Goal: Transaction & Acquisition: Purchase product/service

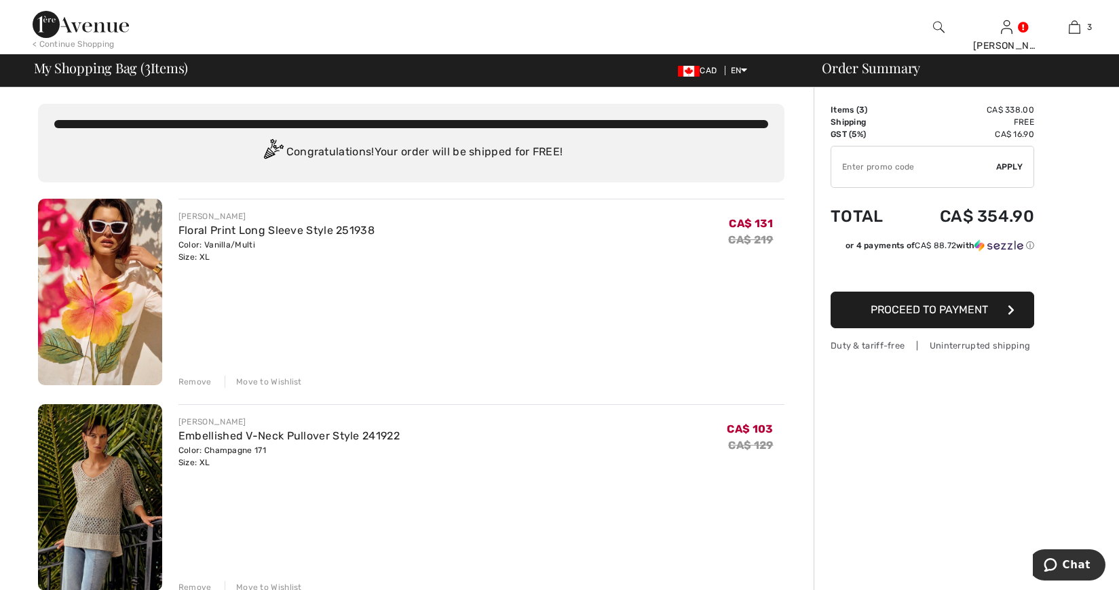
click at [853, 162] on input "TEXT" at bounding box center [913, 167] width 165 height 41
click at [849, 164] on input "TEXT" at bounding box center [913, 167] width 165 height 41
type input "SALEAVENUE"
click at [1013, 164] on span "Apply" at bounding box center [1009, 167] width 27 height 12
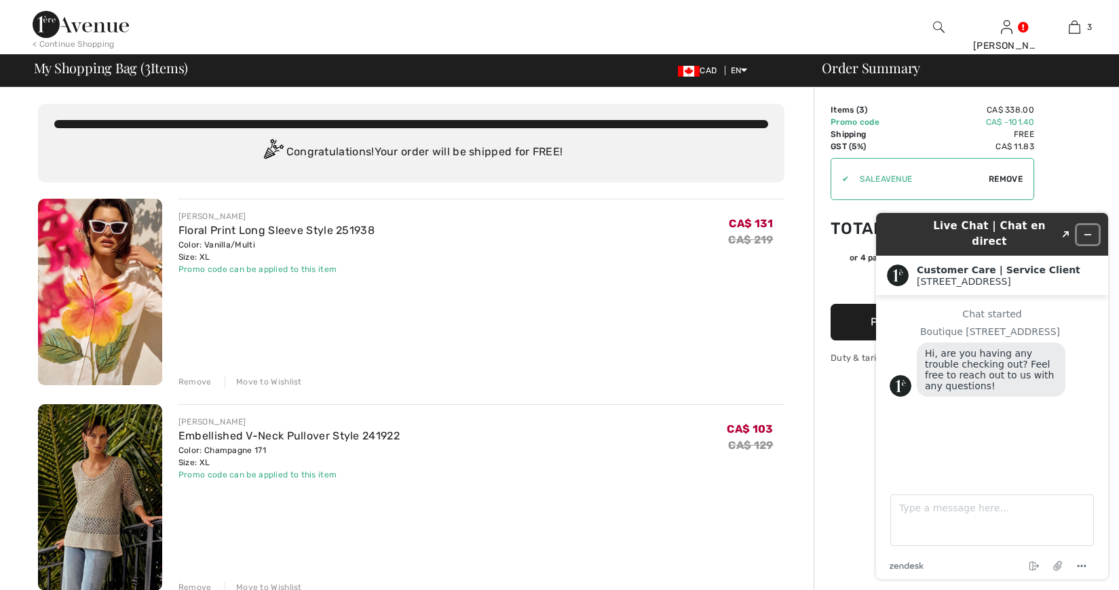
click at [1091, 230] on icon "Minimize widget" at bounding box center [1088, 235] width 10 height 10
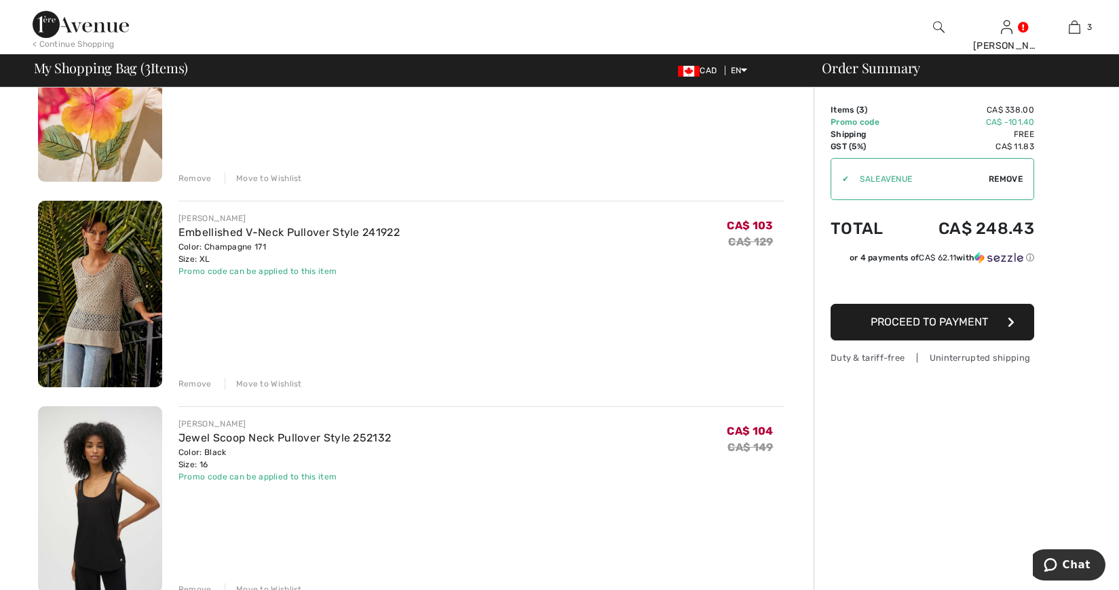
scroll to position [271, 0]
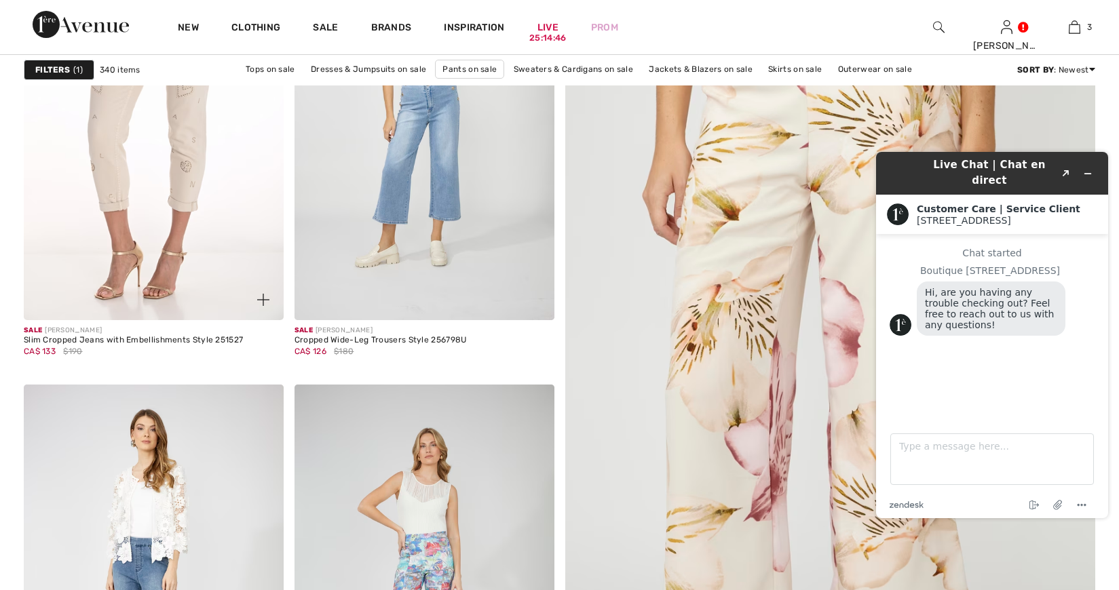
scroll to position [204, 0]
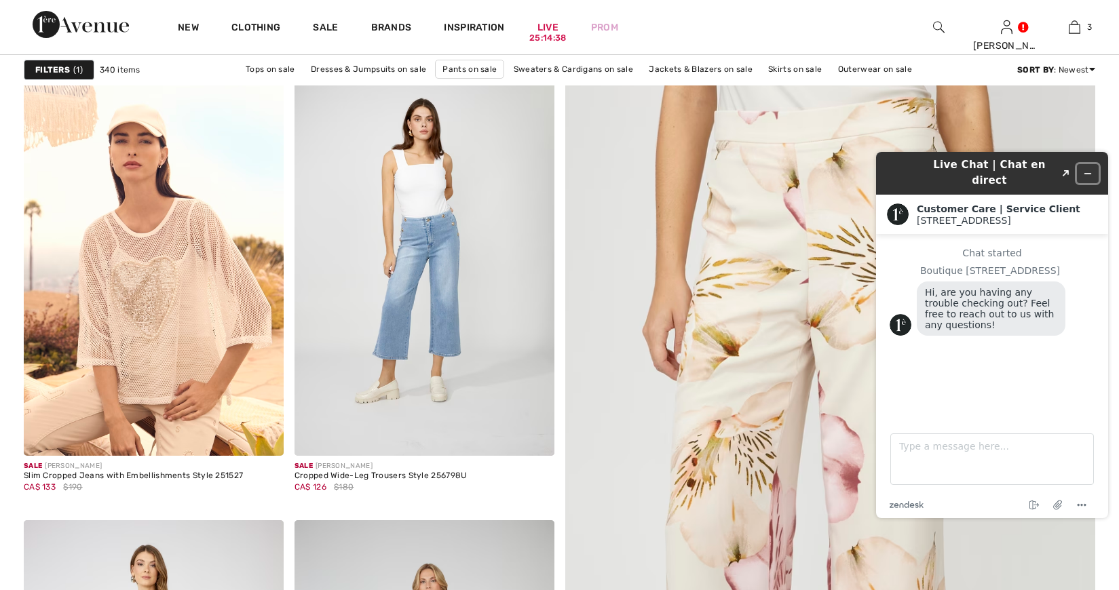
click at [1087, 169] on icon "Minimize widget" at bounding box center [1088, 174] width 10 height 10
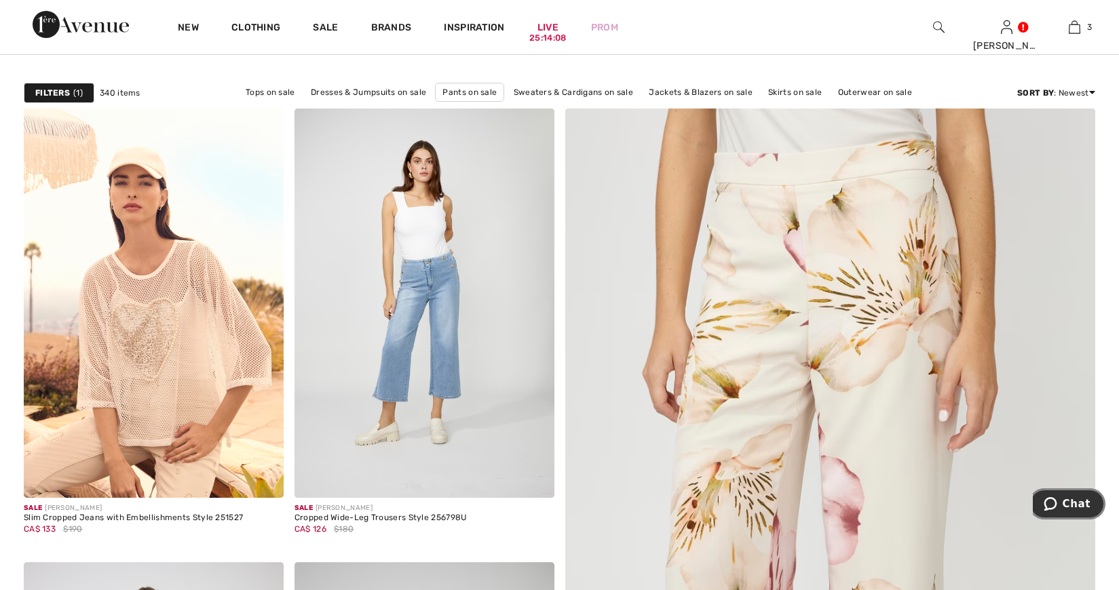
scroll to position [0, 0]
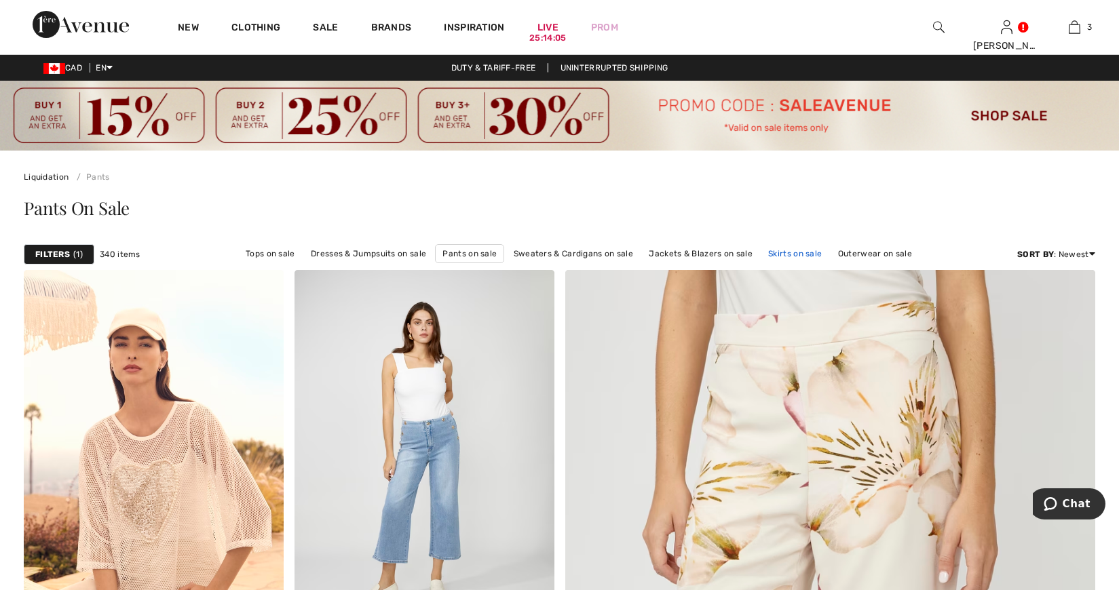
click at [794, 252] on link "Skirts on sale" at bounding box center [795, 254] width 67 height 18
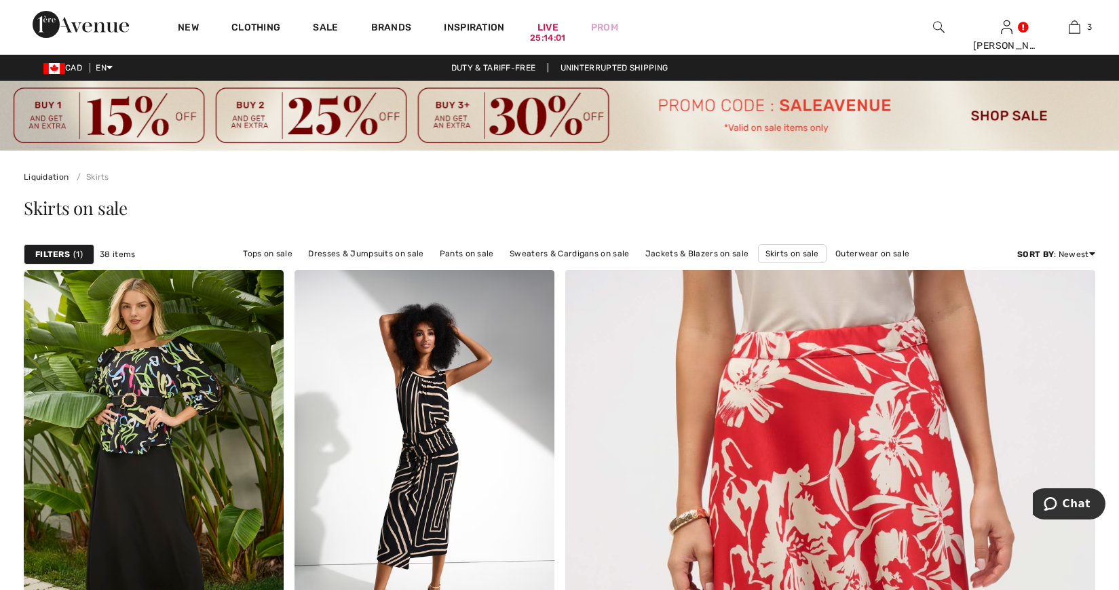
click at [56, 252] on strong "Filters" at bounding box center [52, 254] width 35 height 12
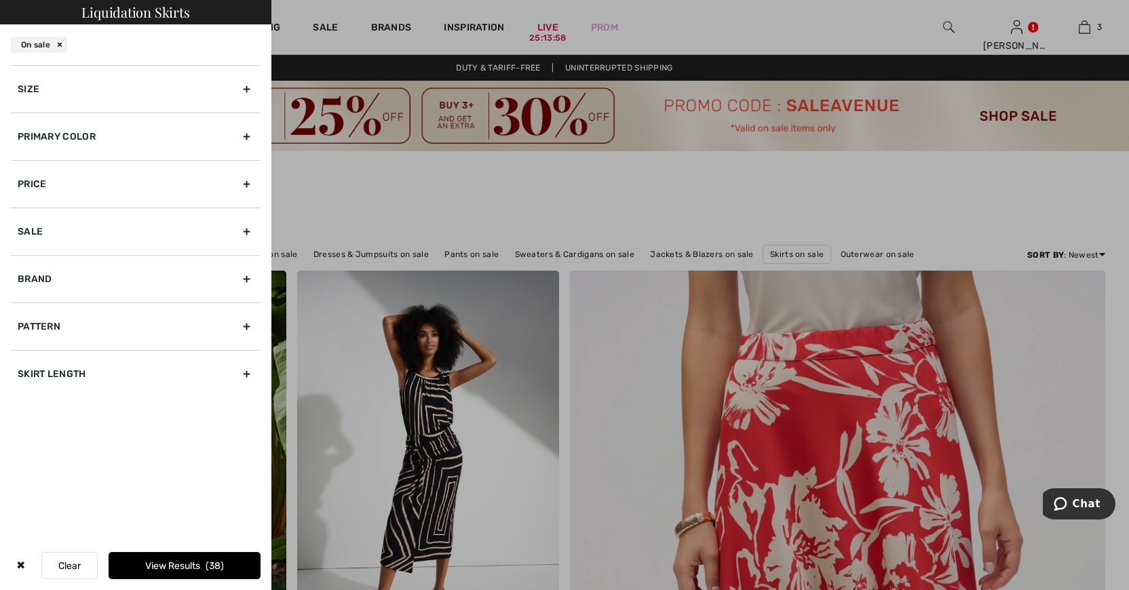
click at [42, 86] on div "Size" at bounding box center [136, 89] width 250 height 48
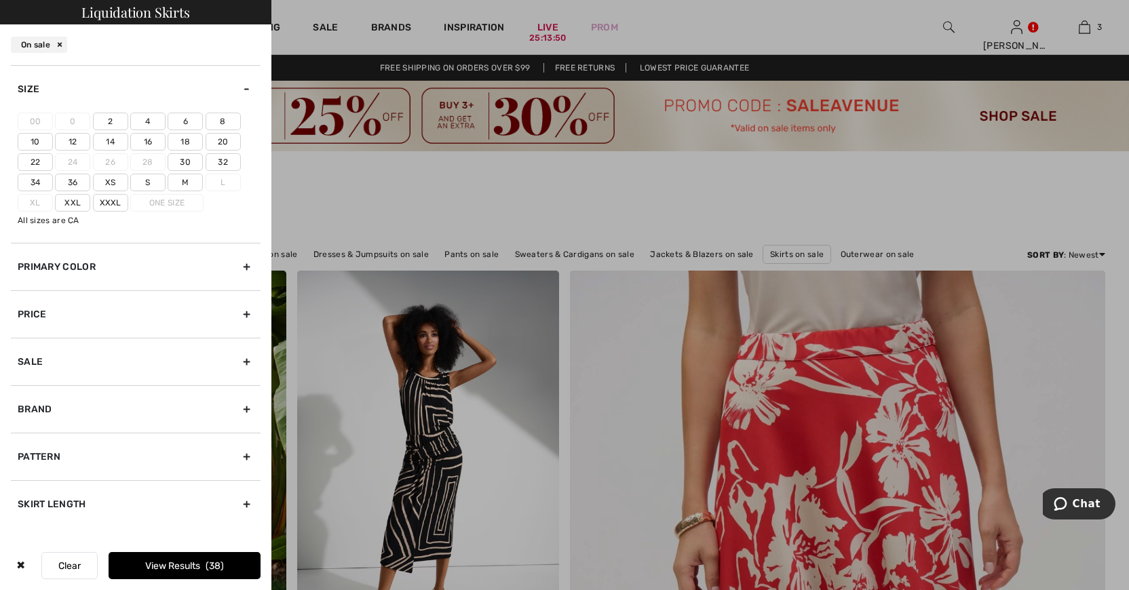
click at [385, 198] on div at bounding box center [564, 295] width 1129 height 590
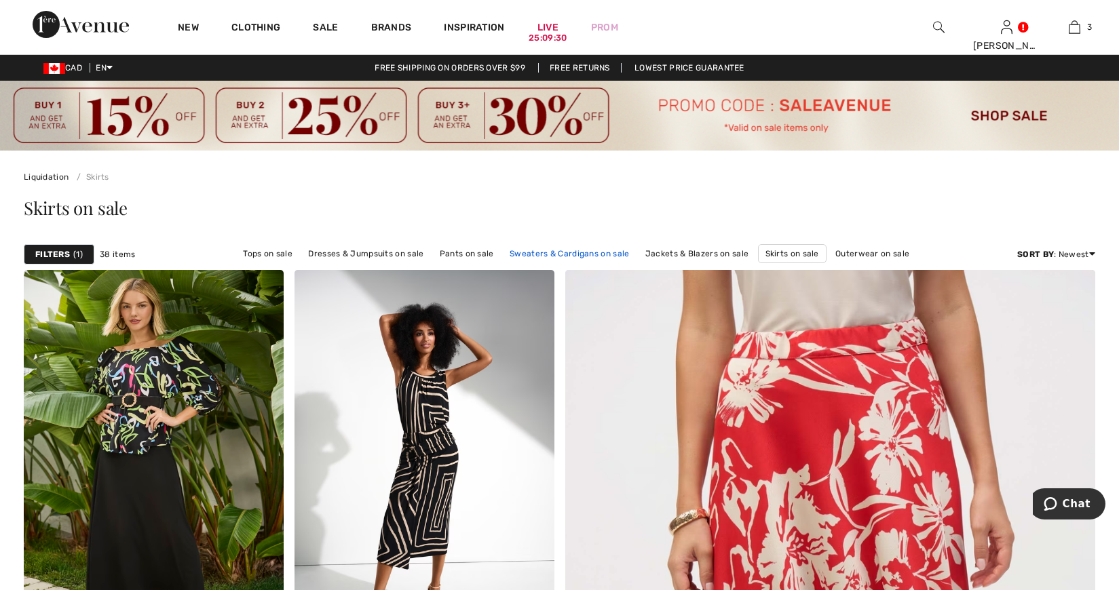
click at [548, 255] on link "Sweaters & Cardigans on sale" at bounding box center [569, 254] width 133 height 18
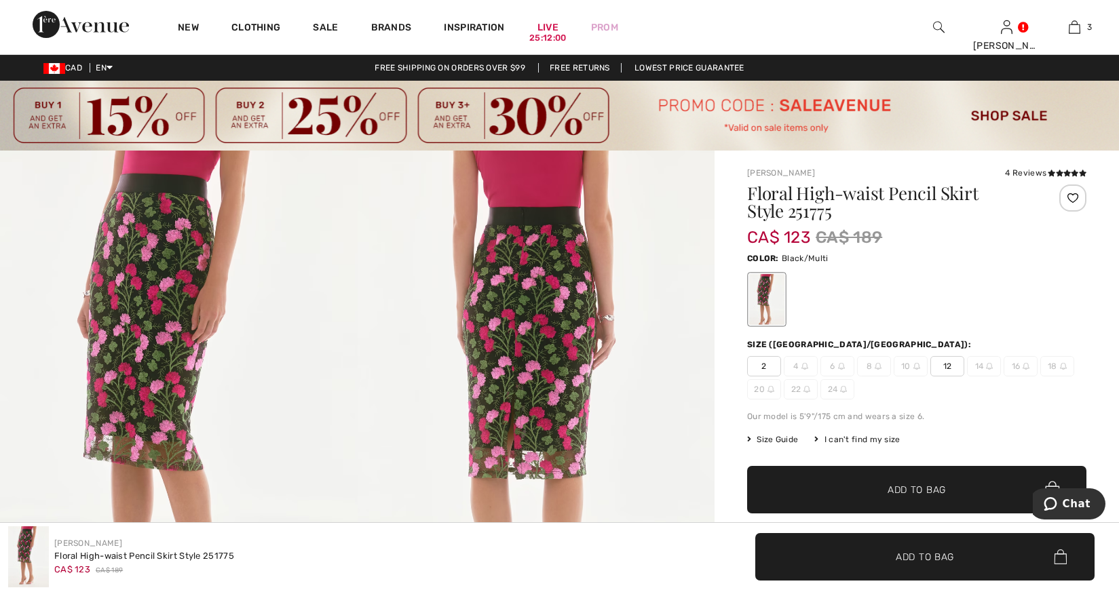
click at [945, 364] on span "12" at bounding box center [948, 366] width 34 height 20
click at [777, 438] on span "Size Guide" at bounding box center [772, 440] width 51 height 12
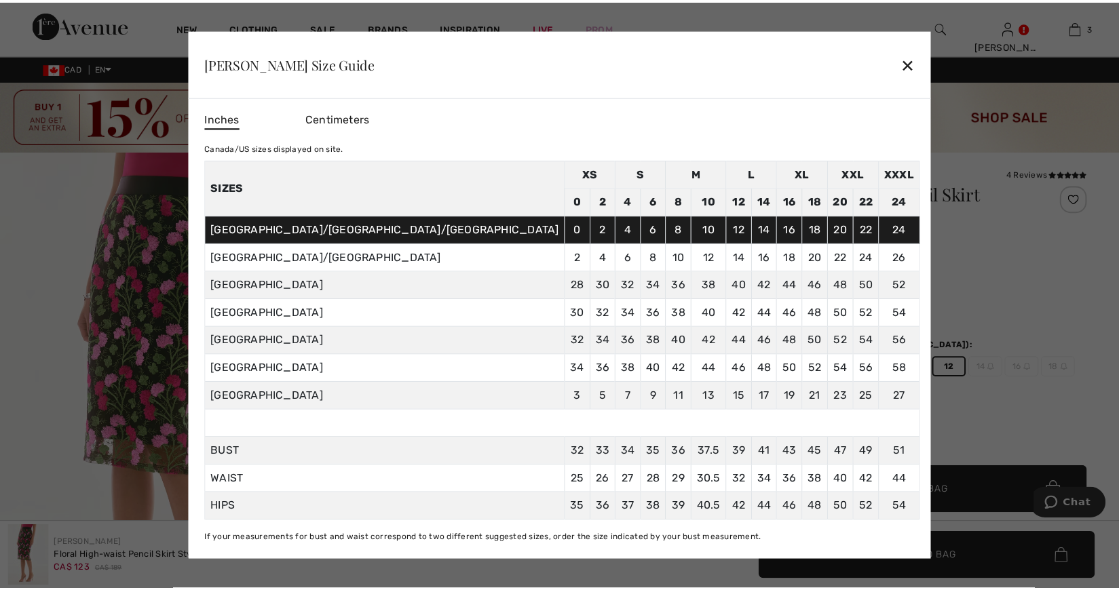
scroll to position [6, 0]
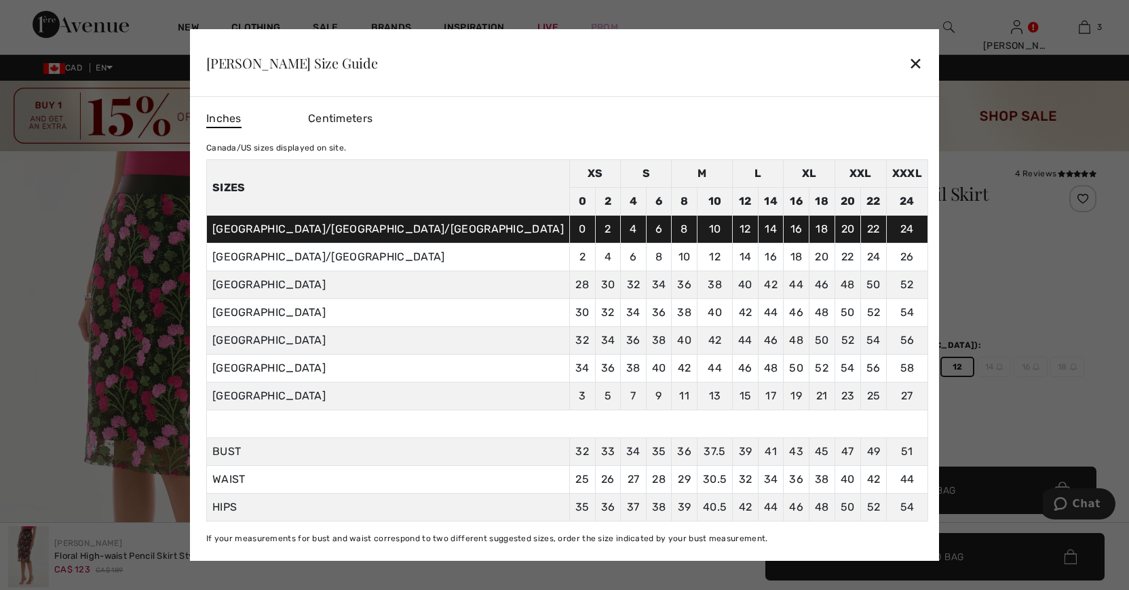
click at [909, 57] on div "✕" at bounding box center [916, 63] width 14 height 29
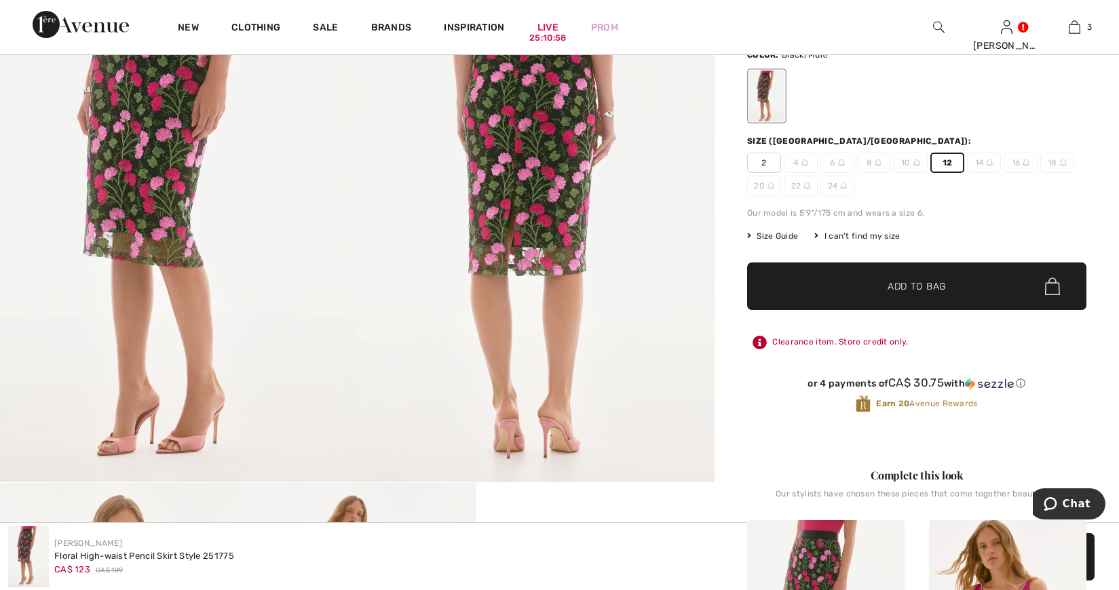
click at [116, 170] on img at bounding box center [179, 214] width 358 height 535
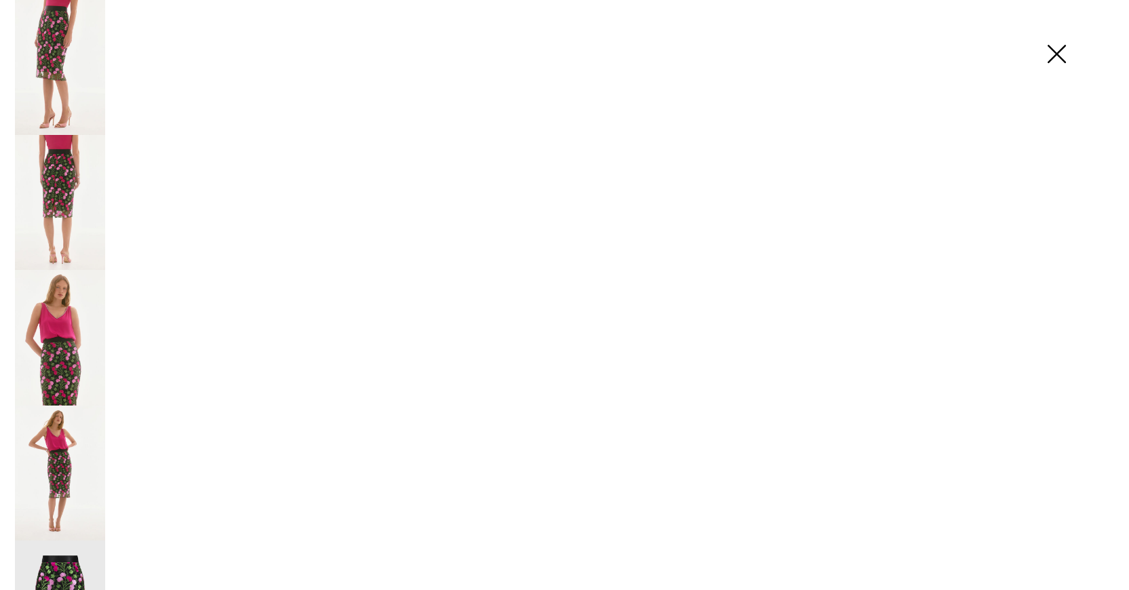
scroll to position [204, 0]
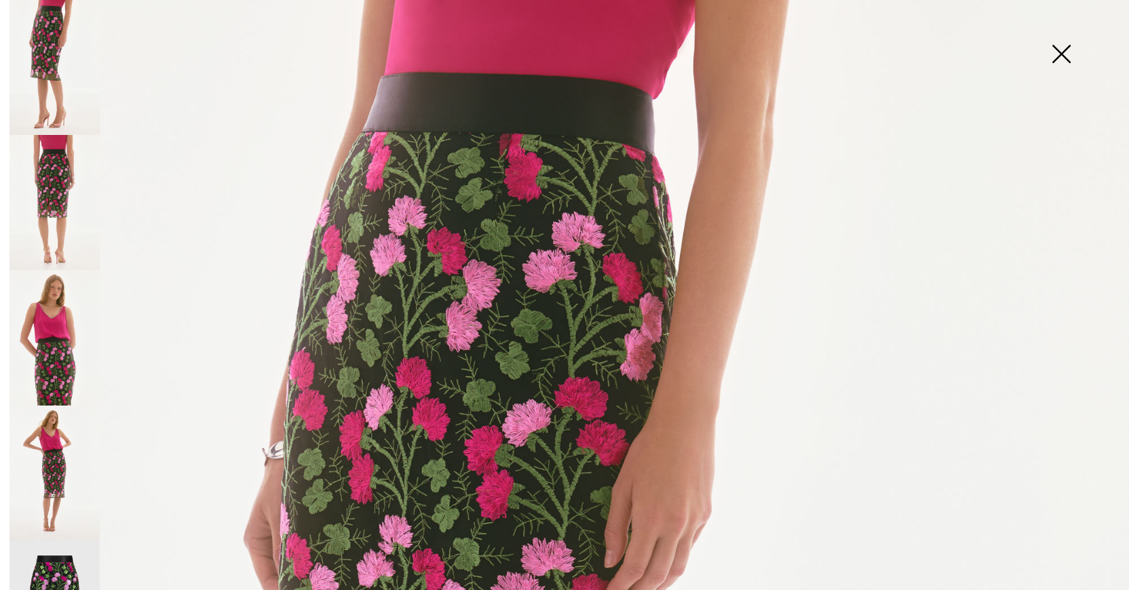
click at [60, 161] on img at bounding box center [55, 202] width 90 height 135
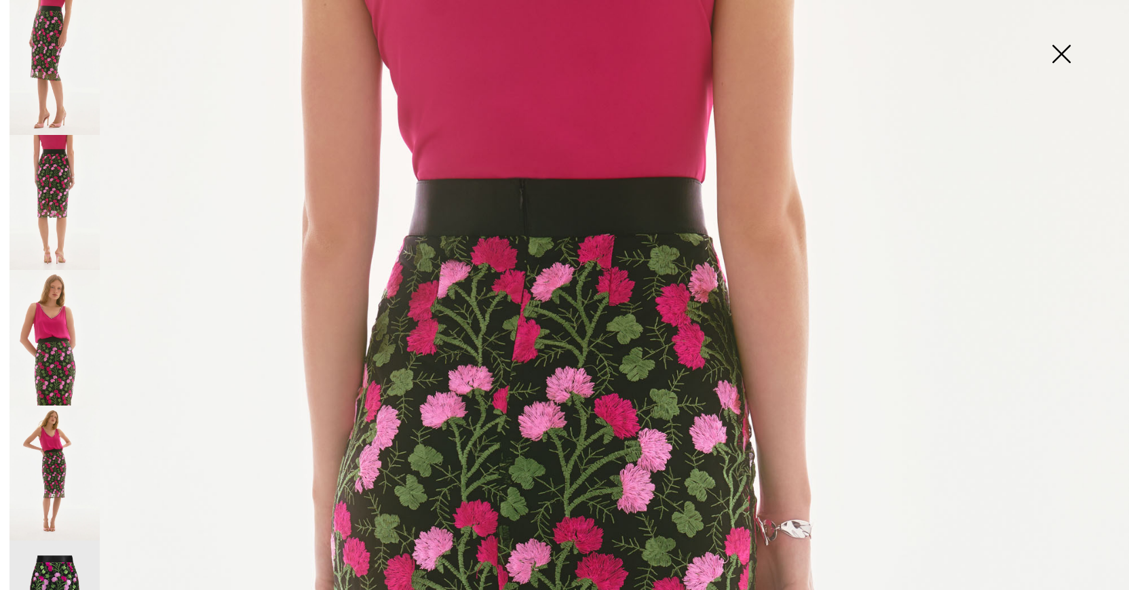
click at [54, 314] on img at bounding box center [55, 337] width 90 height 135
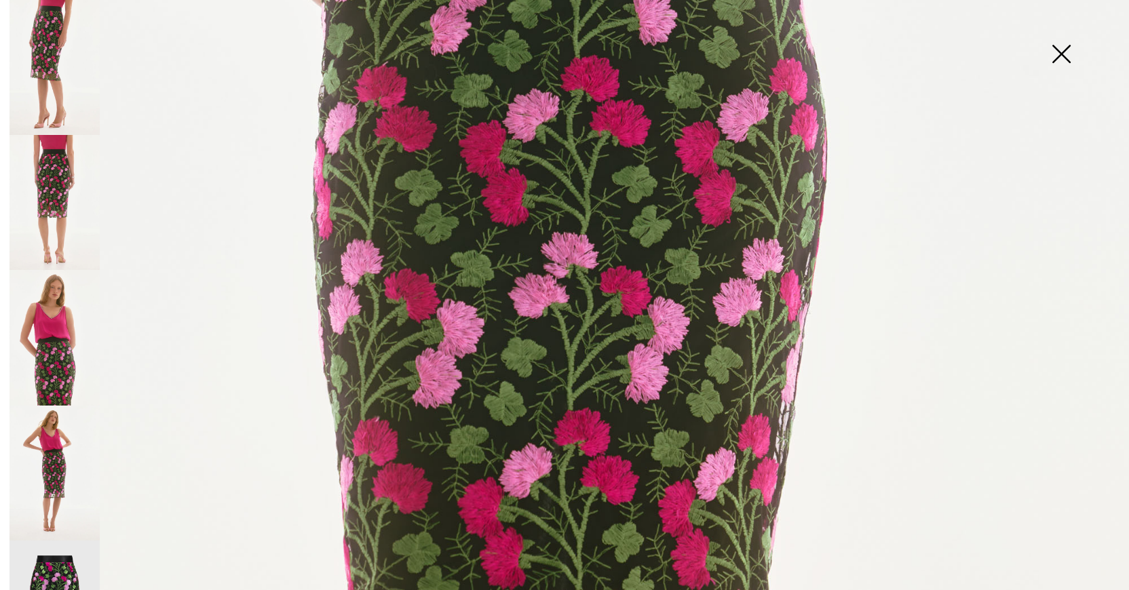
scroll to position [1087, 0]
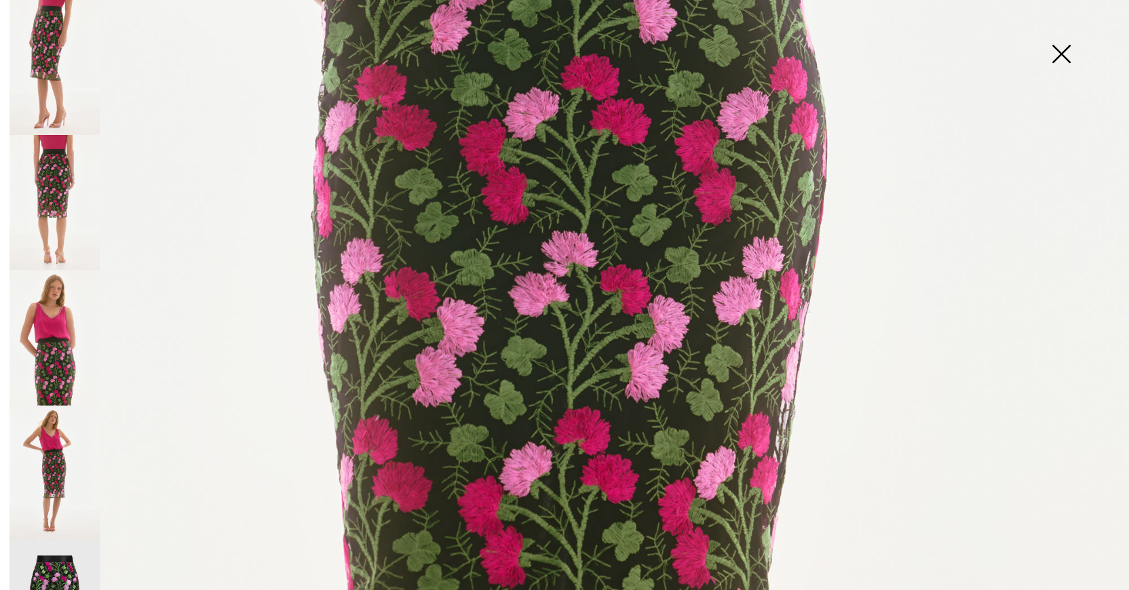
click at [41, 447] on img at bounding box center [55, 473] width 90 height 135
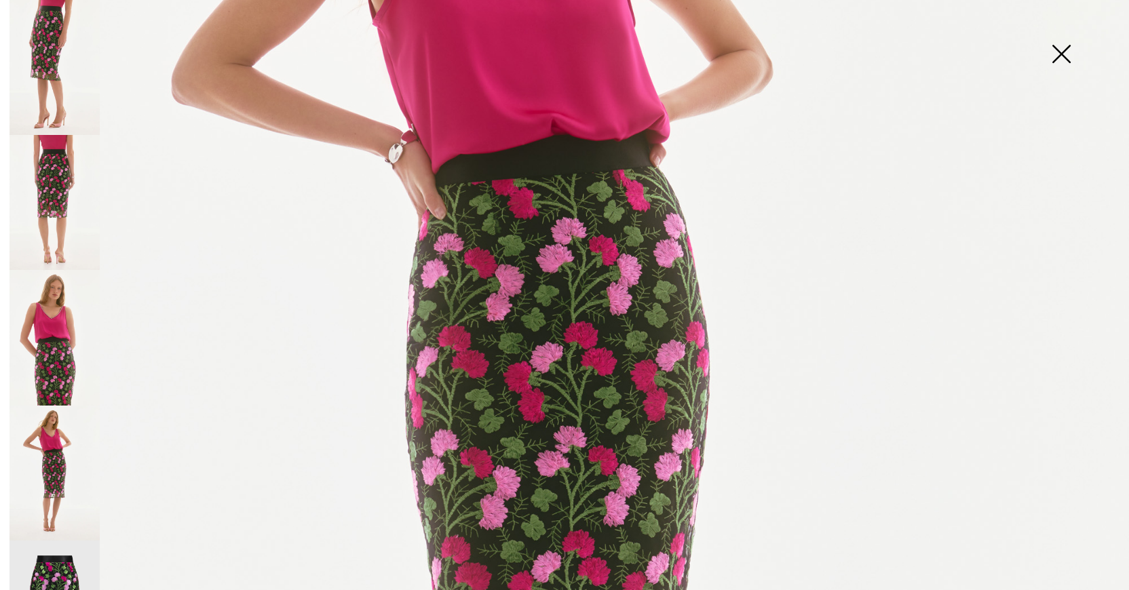
scroll to position [60, 0]
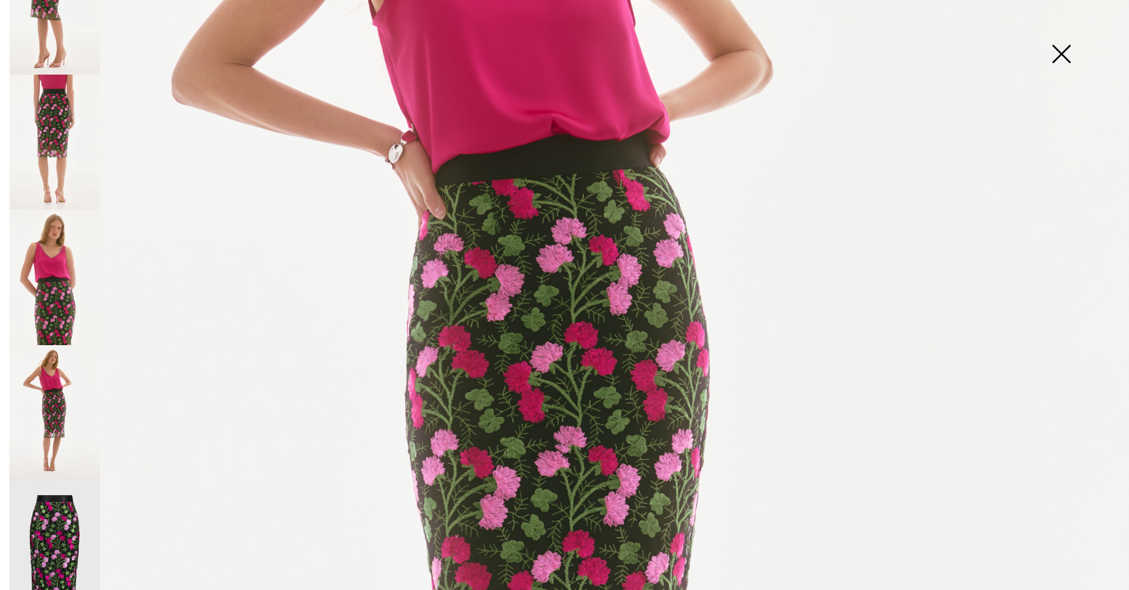
click at [62, 525] on img at bounding box center [55, 549] width 90 height 136
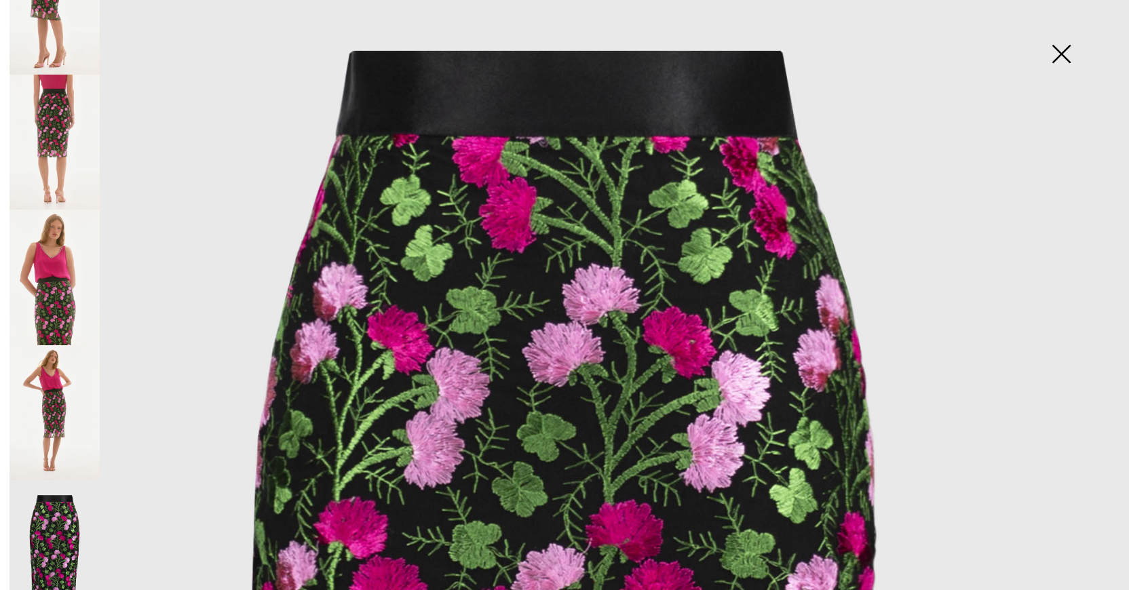
scroll to position [69, 0]
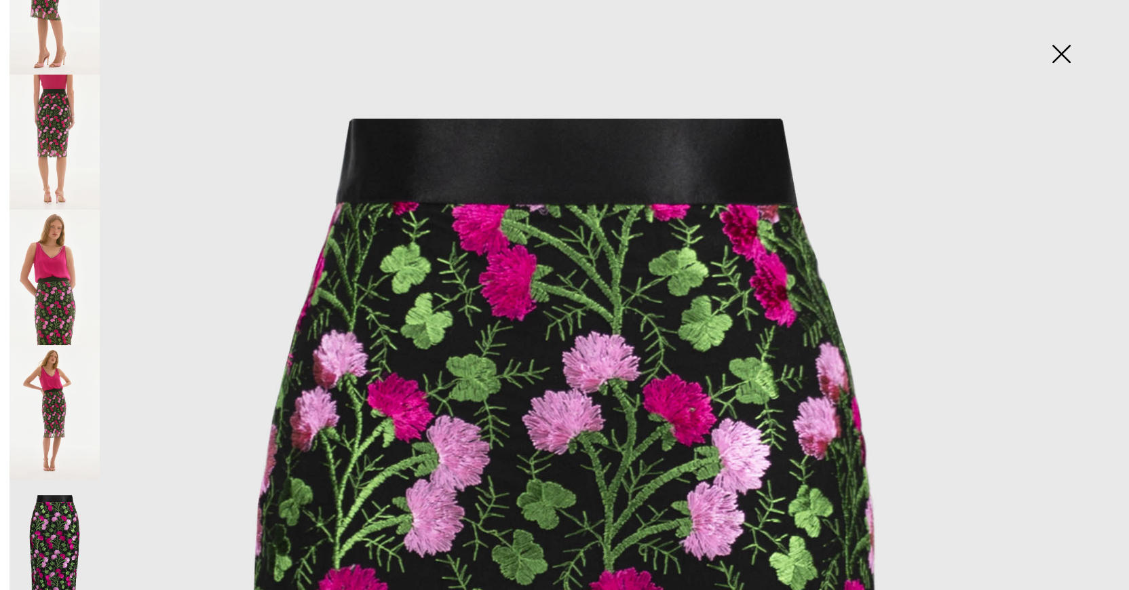
click at [1060, 48] on img at bounding box center [1062, 55] width 68 height 70
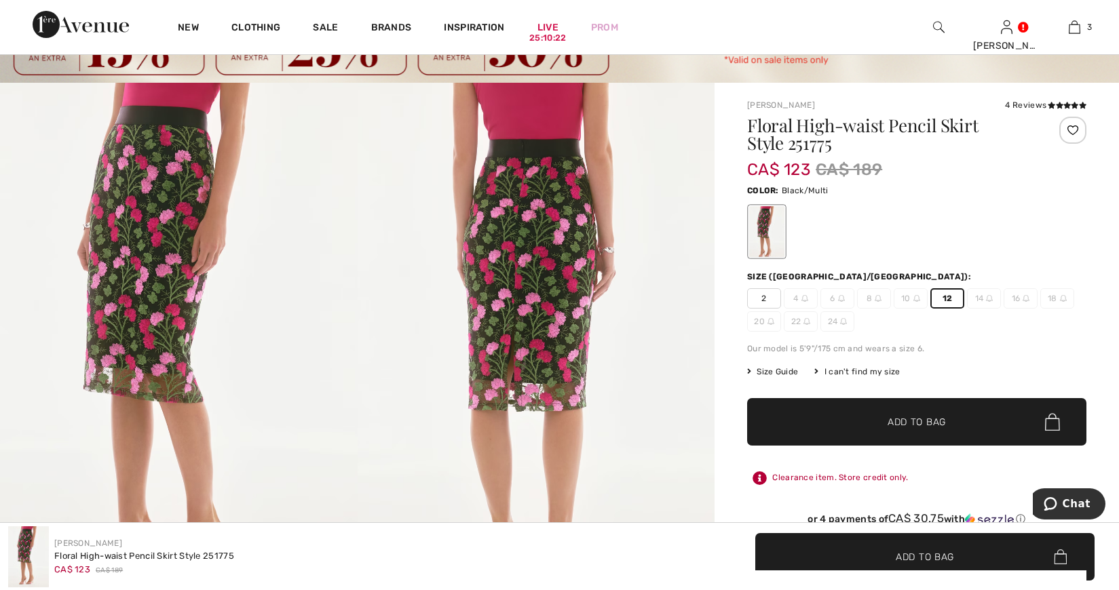
scroll to position [0, 0]
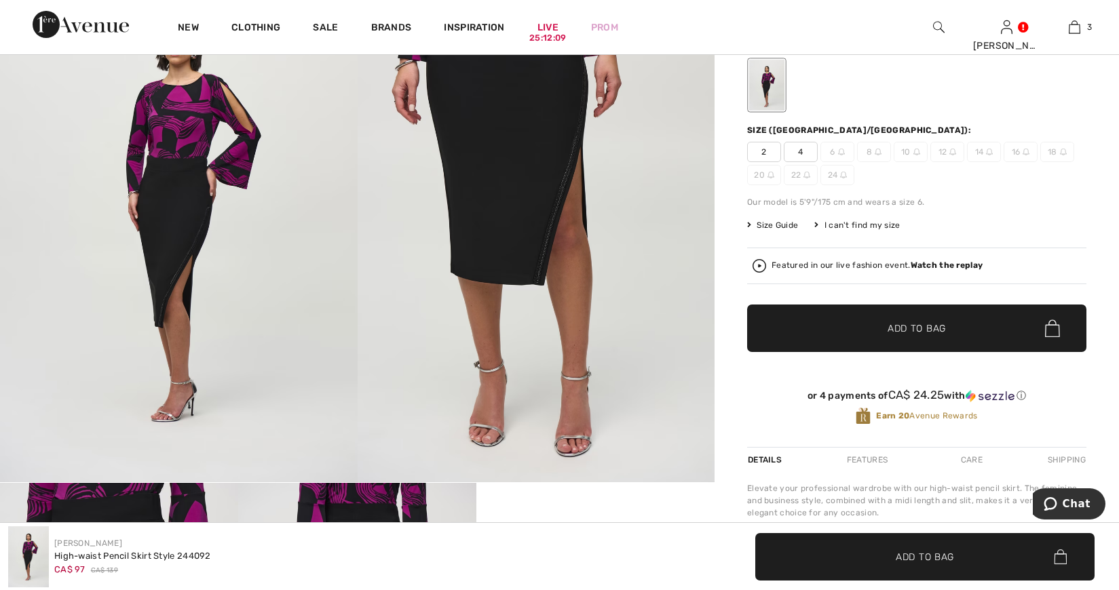
scroll to position [136, 0]
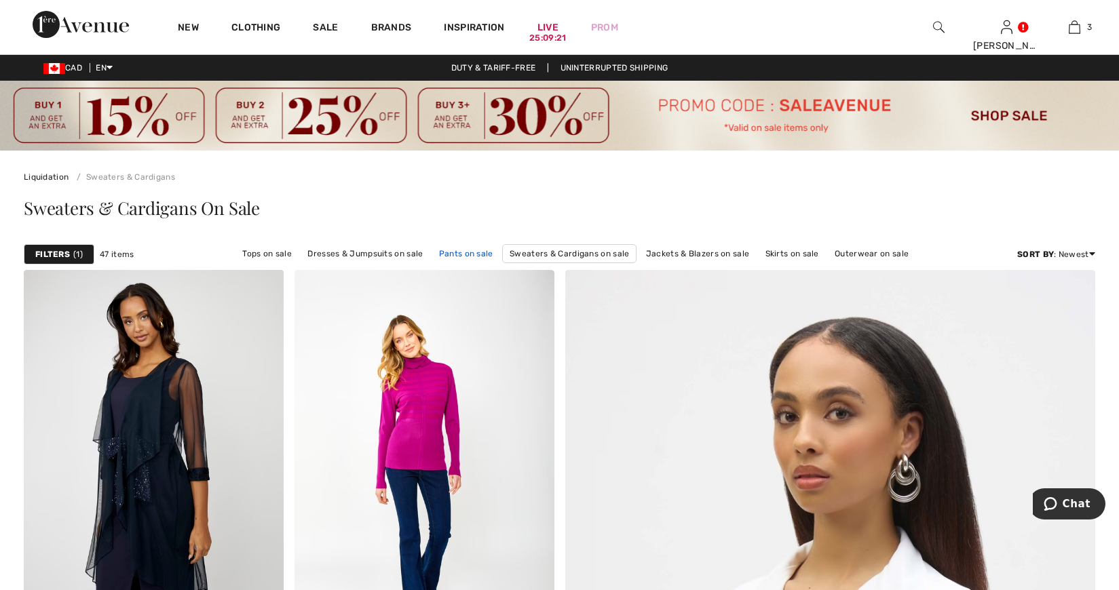
click at [466, 253] on link "Pants on sale" at bounding box center [466, 254] width 68 height 18
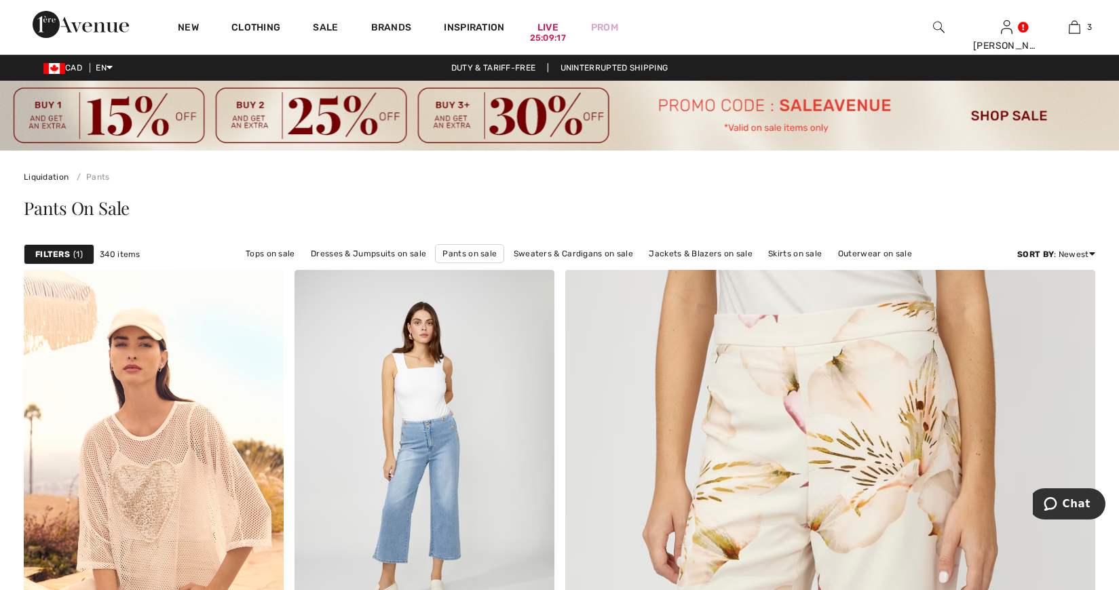
click at [53, 246] on div "Filters 1" at bounding box center [59, 254] width 71 height 20
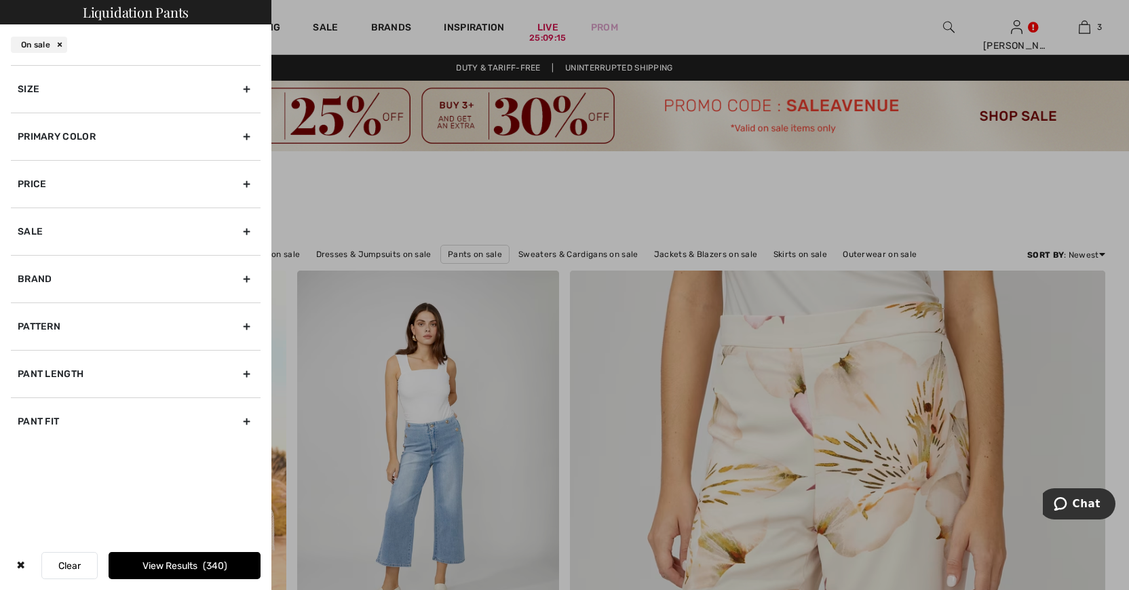
click at [29, 90] on div "Size" at bounding box center [136, 89] width 250 height 48
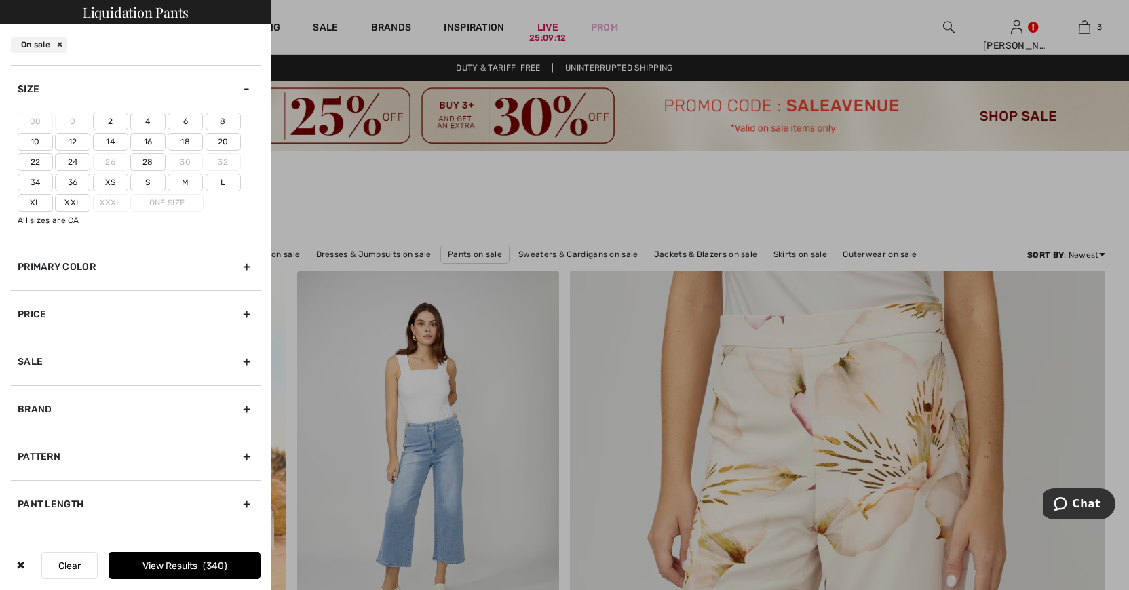
click at [110, 140] on label "14" at bounding box center [110, 142] width 35 height 18
click at [0, 0] on input"] "14" at bounding box center [0, 0] width 0 height 0
click at [73, 140] on label "12" at bounding box center [72, 142] width 35 height 18
click at [0, 0] on input"] "12" at bounding box center [0, 0] width 0 height 0
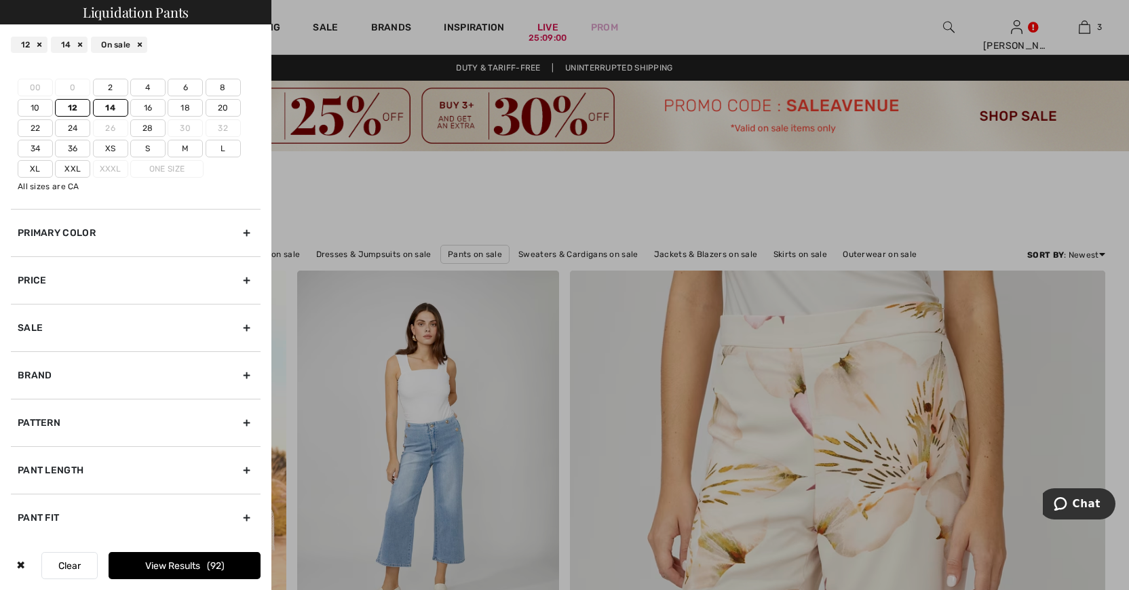
click at [151, 561] on button "View Results 92" at bounding box center [185, 565] width 152 height 27
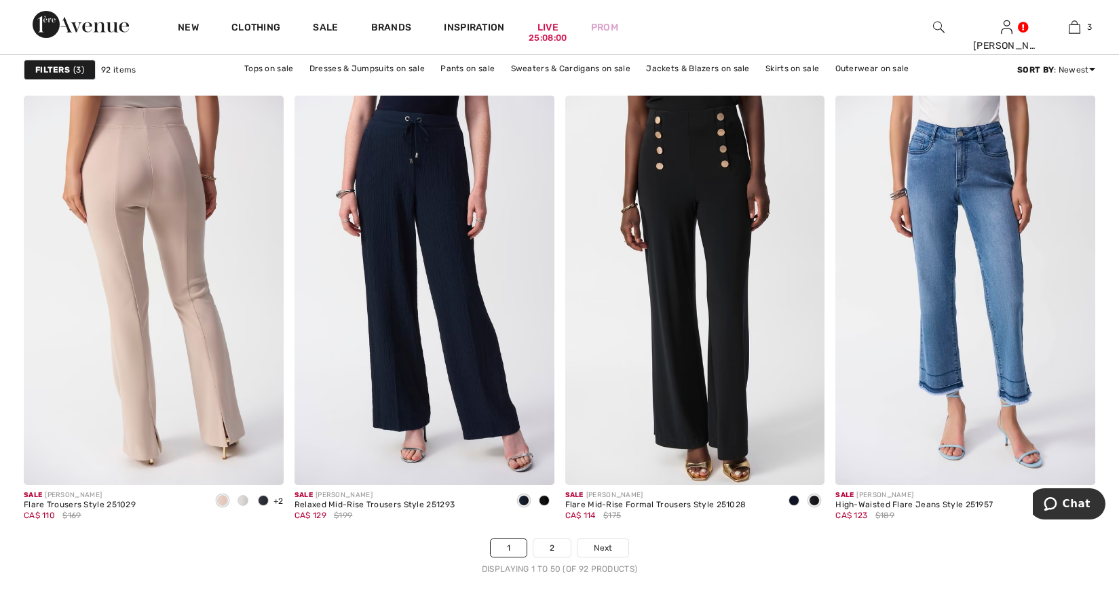
scroll to position [6787, 0]
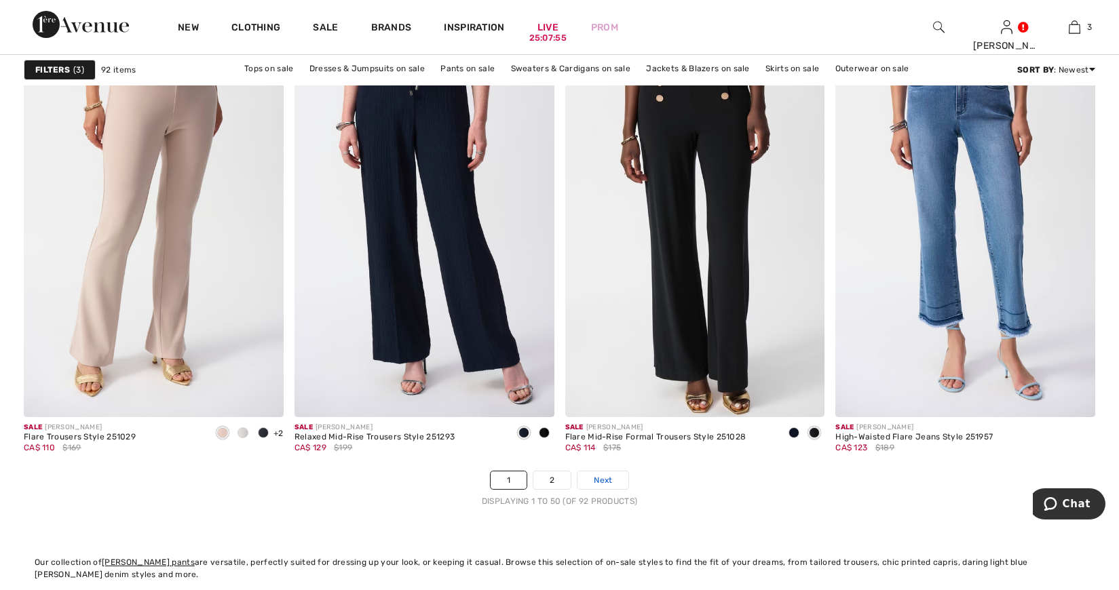
click at [605, 478] on span "Next" at bounding box center [603, 480] width 18 height 12
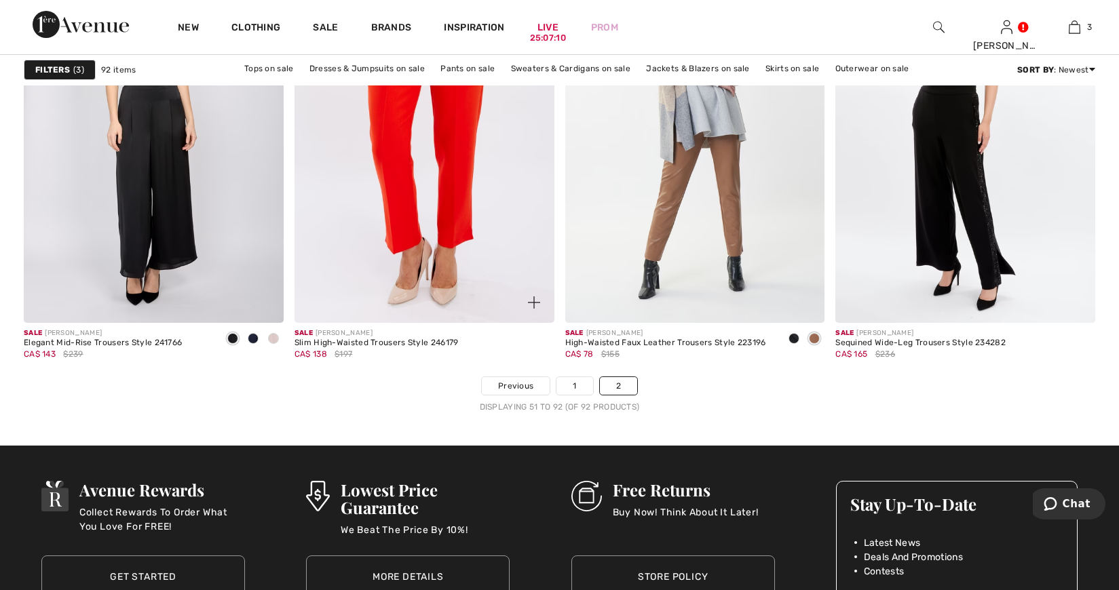
scroll to position [5837, 0]
